Goal: Navigation & Orientation: Go to known website

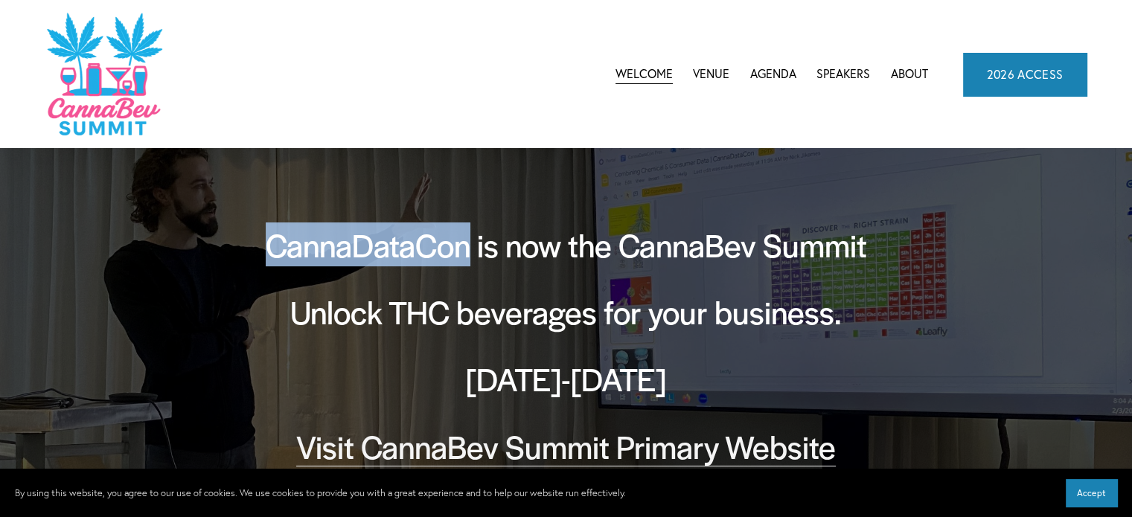
drag, startPoint x: 266, startPoint y: 249, endPoint x: 468, endPoint y: 239, distance: 201.9
click at [468, 239] on h2 "CannaDataCon is now the CannaBev Summit" at bounding box center [566, 244] width 670 height 43
copy h2 "CannaDataCon"
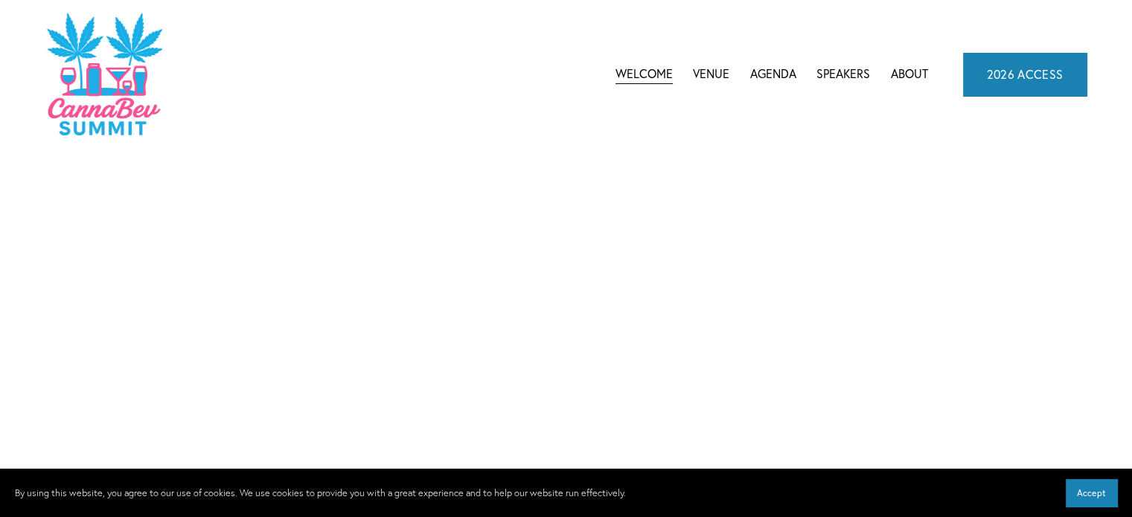
scroll to position [5772, 0]
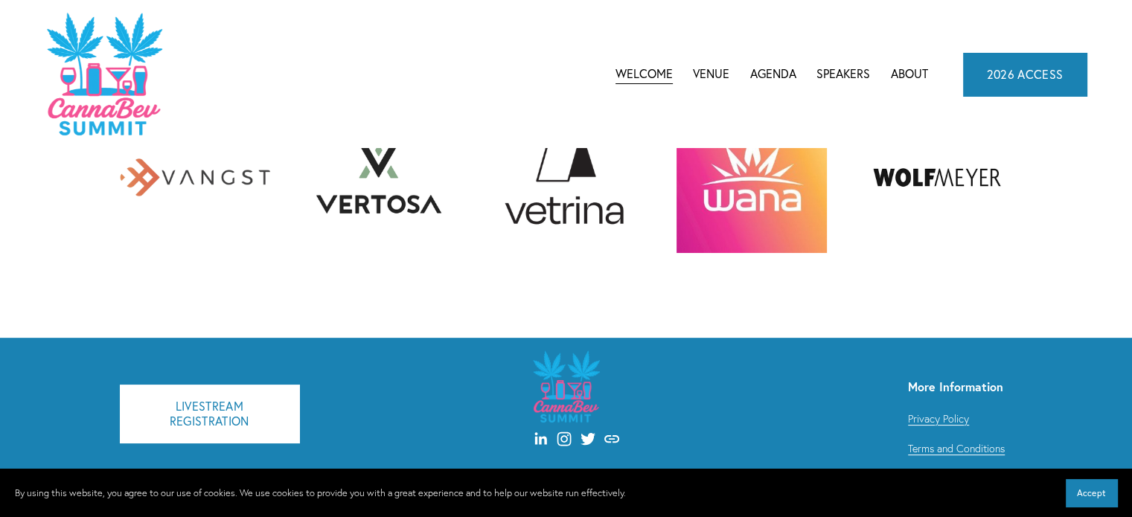
click at [0, 0] on span "CannaBev Summit 2026" at bounding box center [0, 0] width 0 height 0
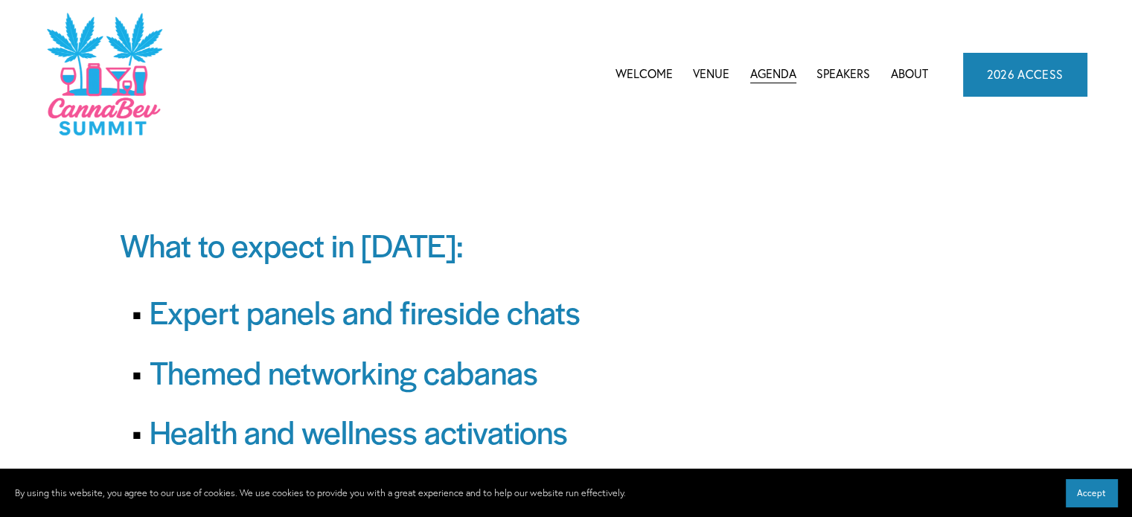
click at [1001, 62] on link "2026 ACCESS" at bounding box center [1025, 74] width 124 height 43
click at [98, 95] on img at bounding box center [103, 74] width 117 height 126
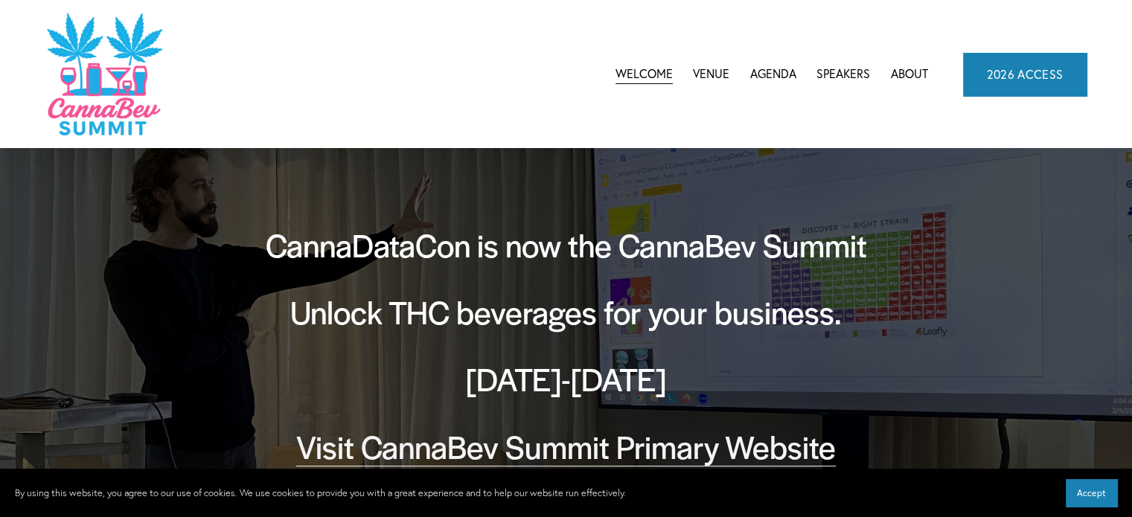
scroll to position [74, 0]
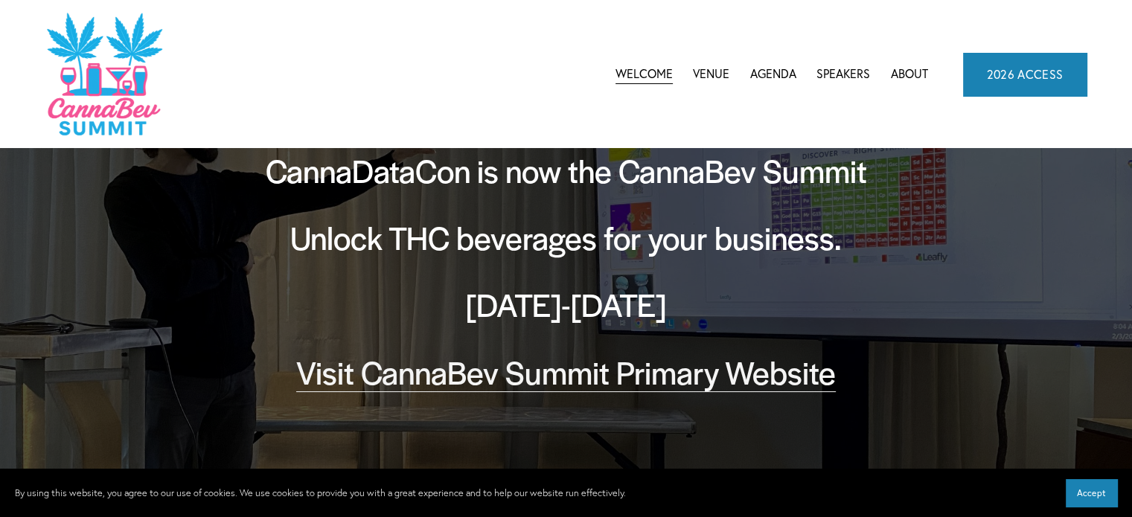
click at [483, 379] on link "Visit CannaBev Summit Primary Website" at bounding box center [565, 372] width 539 height 44
